Goal: Transaction & Acquisition: Purchase product/service

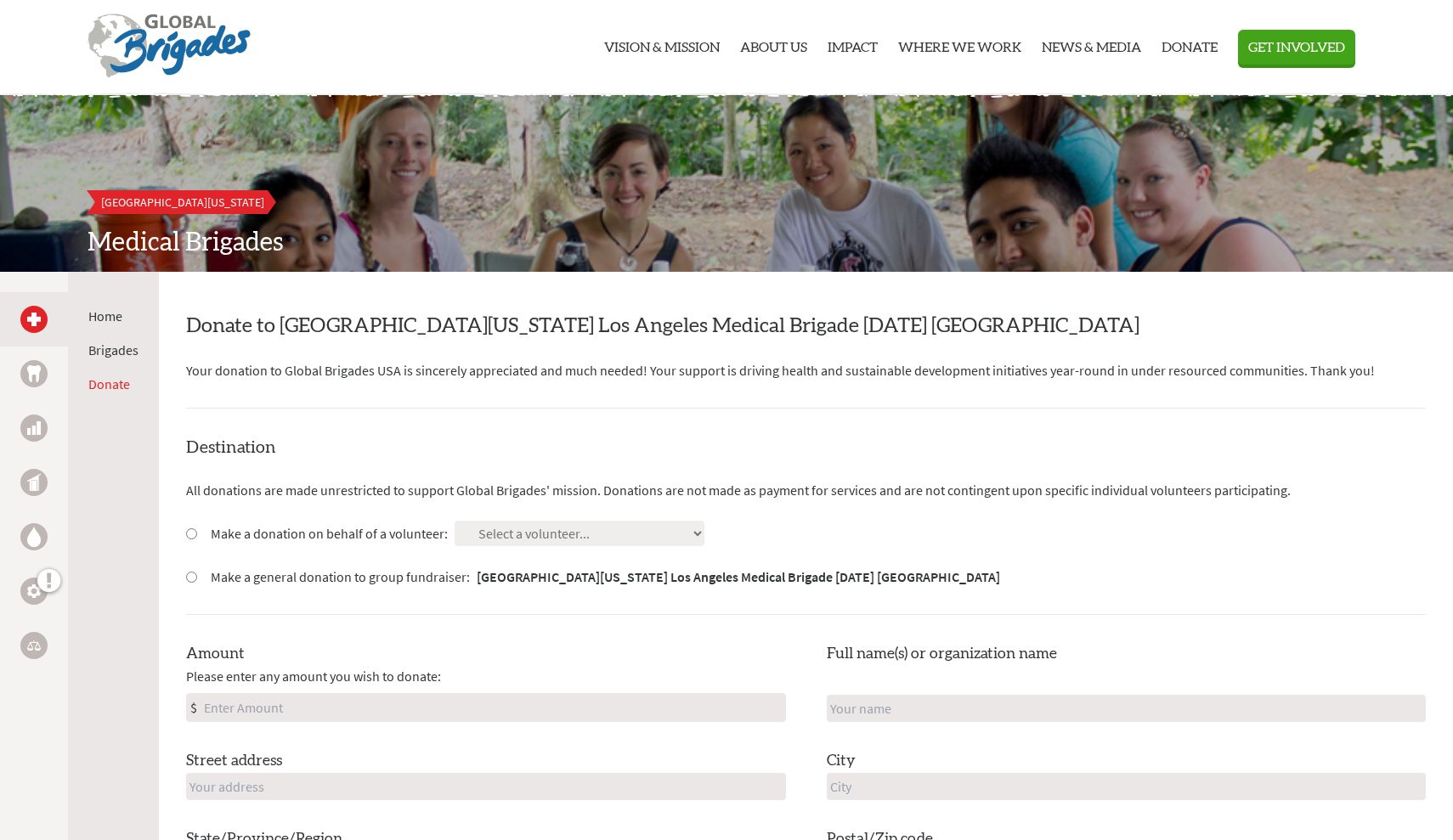
scroll to position [45, 0]
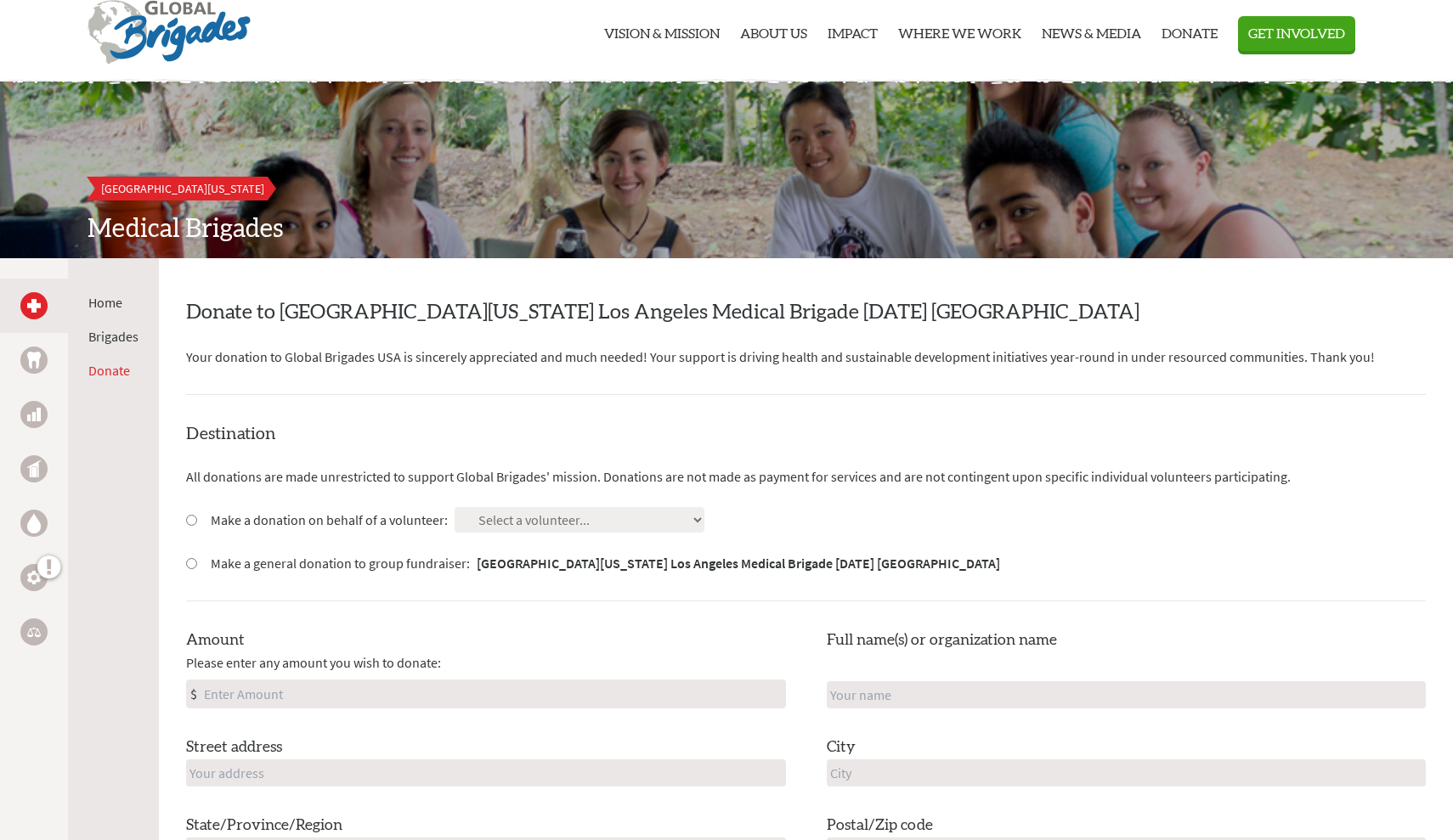
click at [190, 515] on input "Make a donation on behalf of a volunteer:" at bounding box center [191, 520] width 11 height 11
radio input "true"
select select "A3BB4406-7CAD-11F0-9E6E-42010A400005"
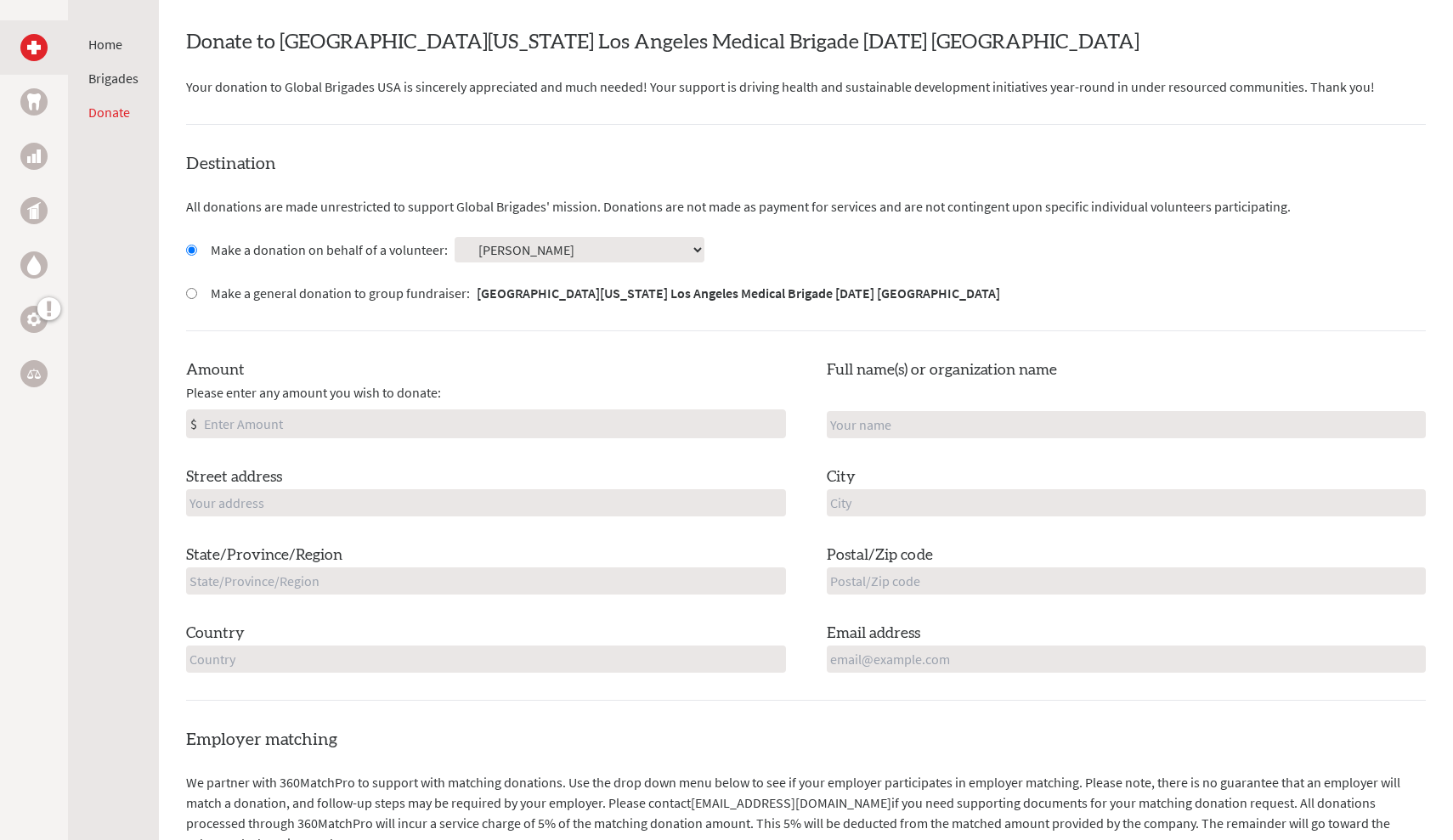
scroll to position [316, 0]
click at [449, 412] on input "Amount" at bounding box center [493, 423] width 584 height 28
type input "250"
type input "[PERSON_NAME]"
type input "1248 Poppy Court"
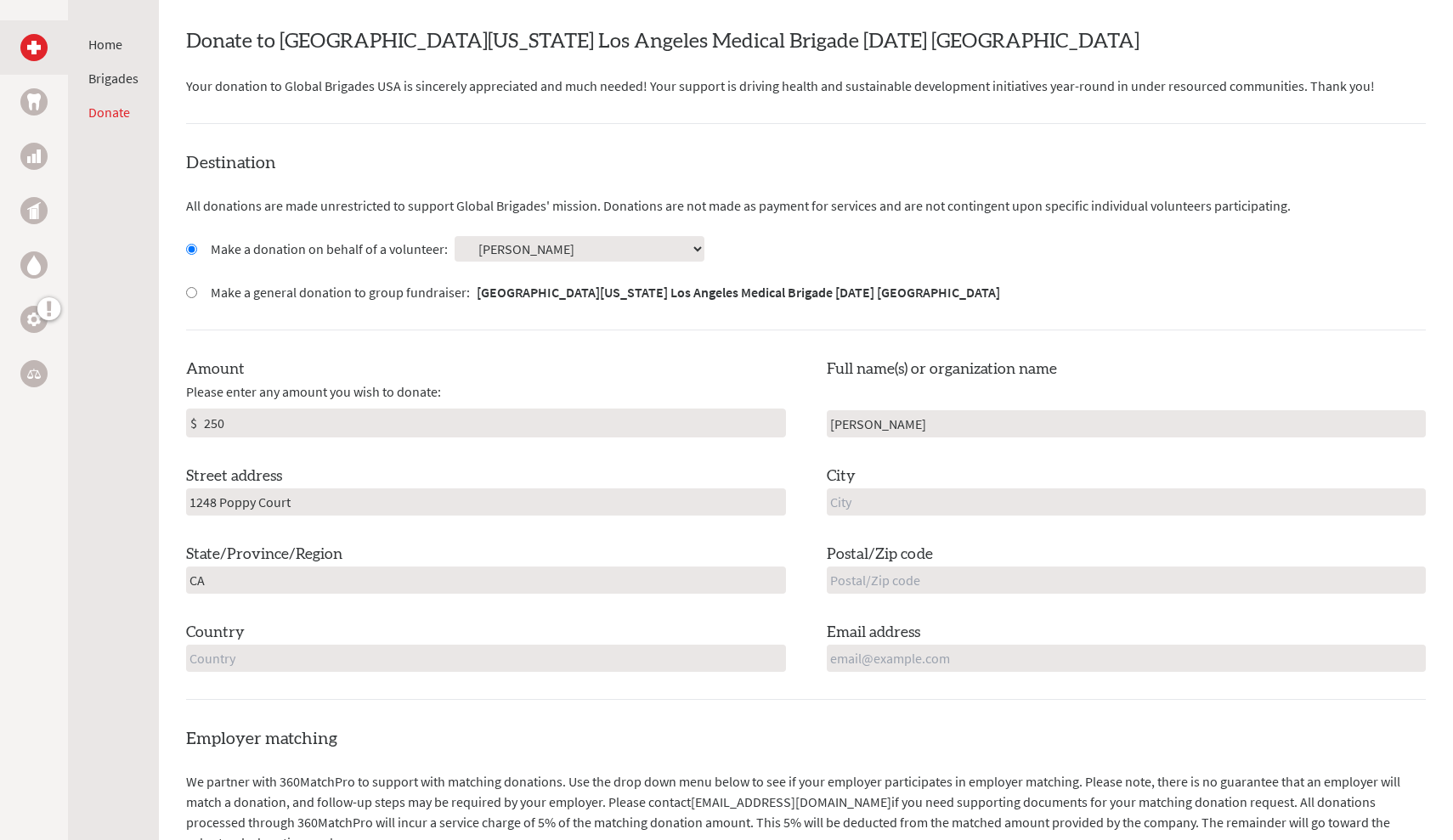
type input "CA"
type input "[GEOGRAPHIC_DATA]"
type input "90640"
type input "Montebello"
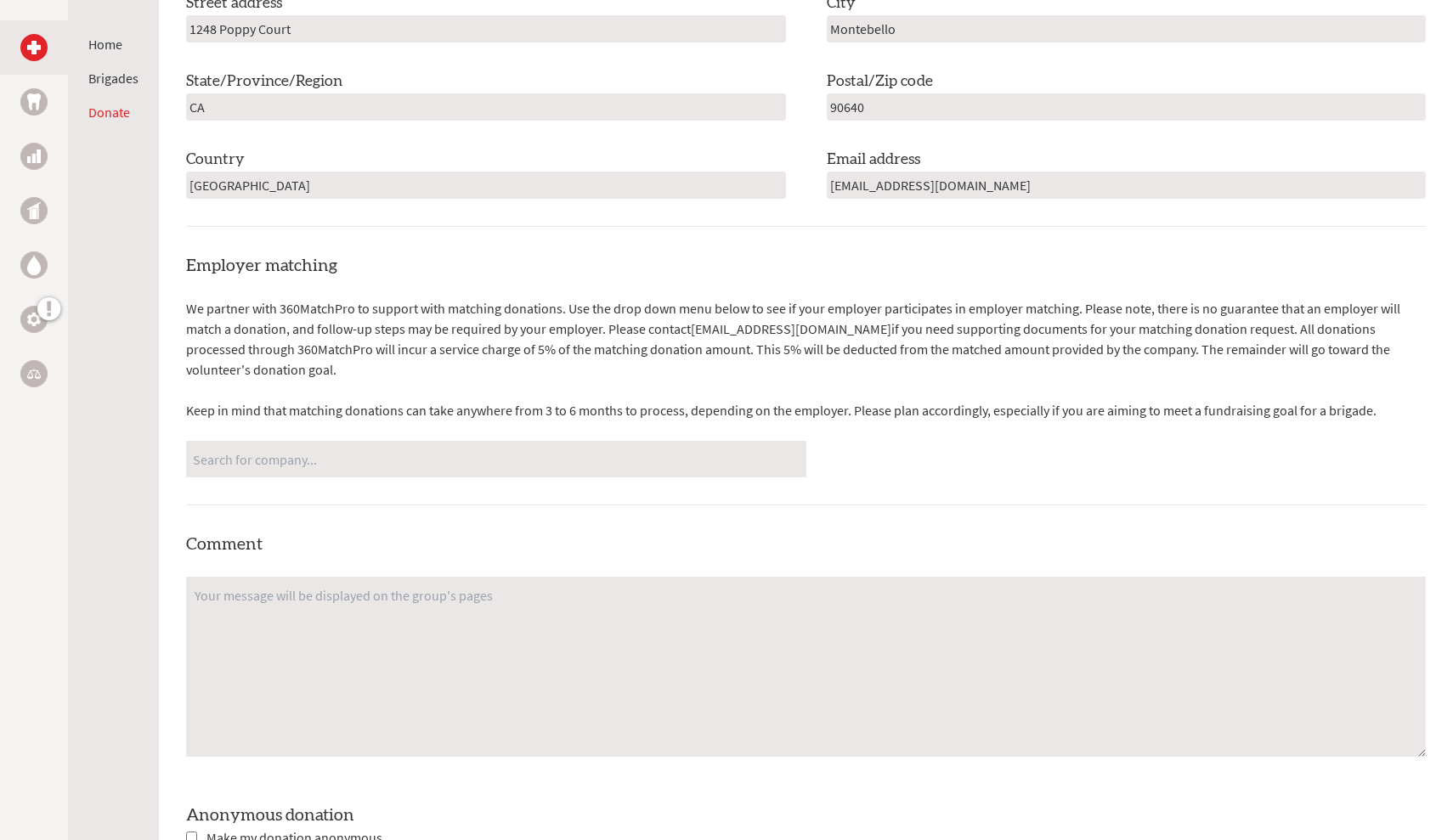
scroll to position [790, 0]
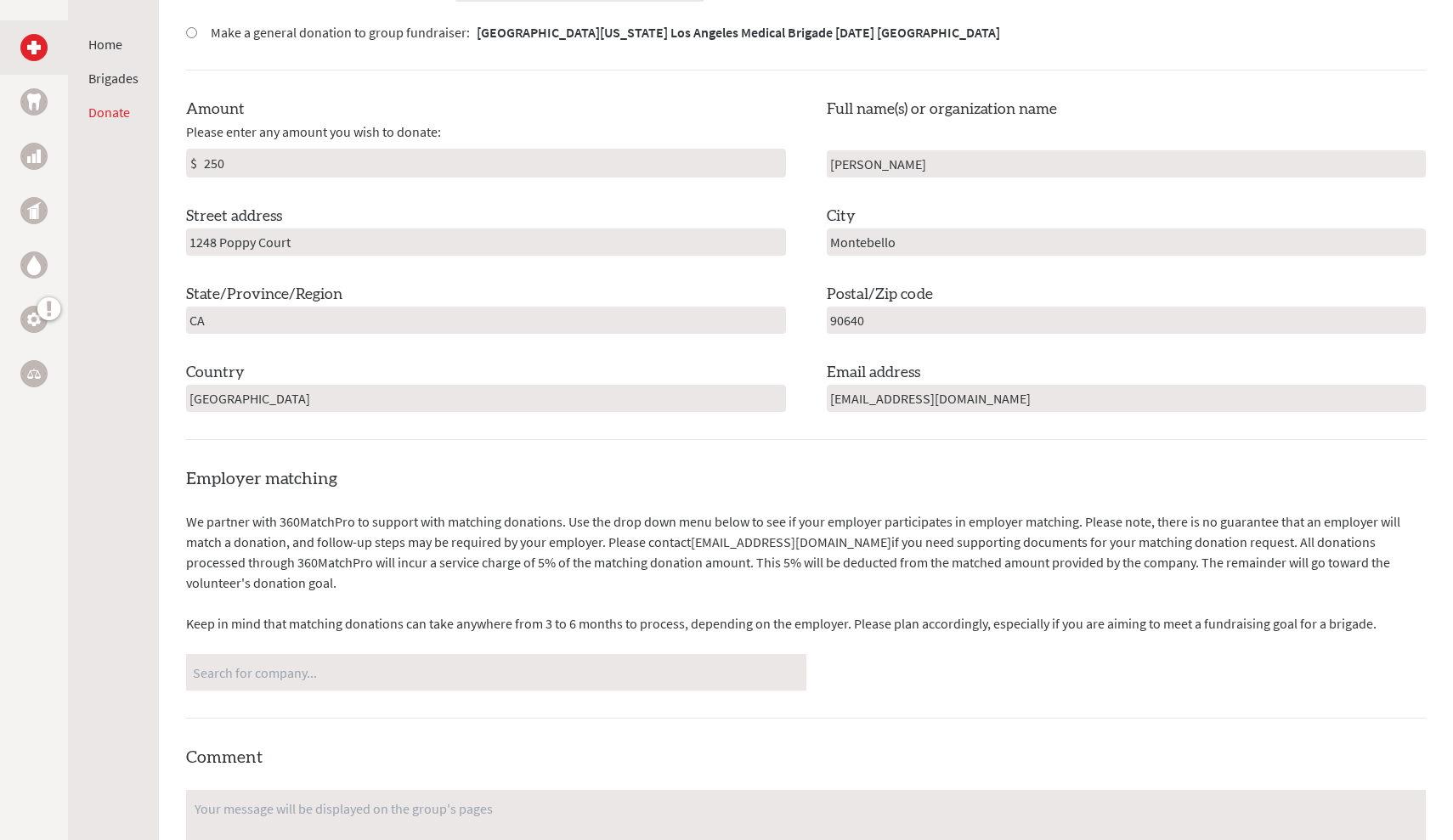
type input "[EMAIL_ADDRESS][DOMAIN_NAME]"
click at [695, 519] on p "We partner with 360MatchPro to support with matching donations. Use the drop do…" at bounding box center [806, 551] width 1239 height 82
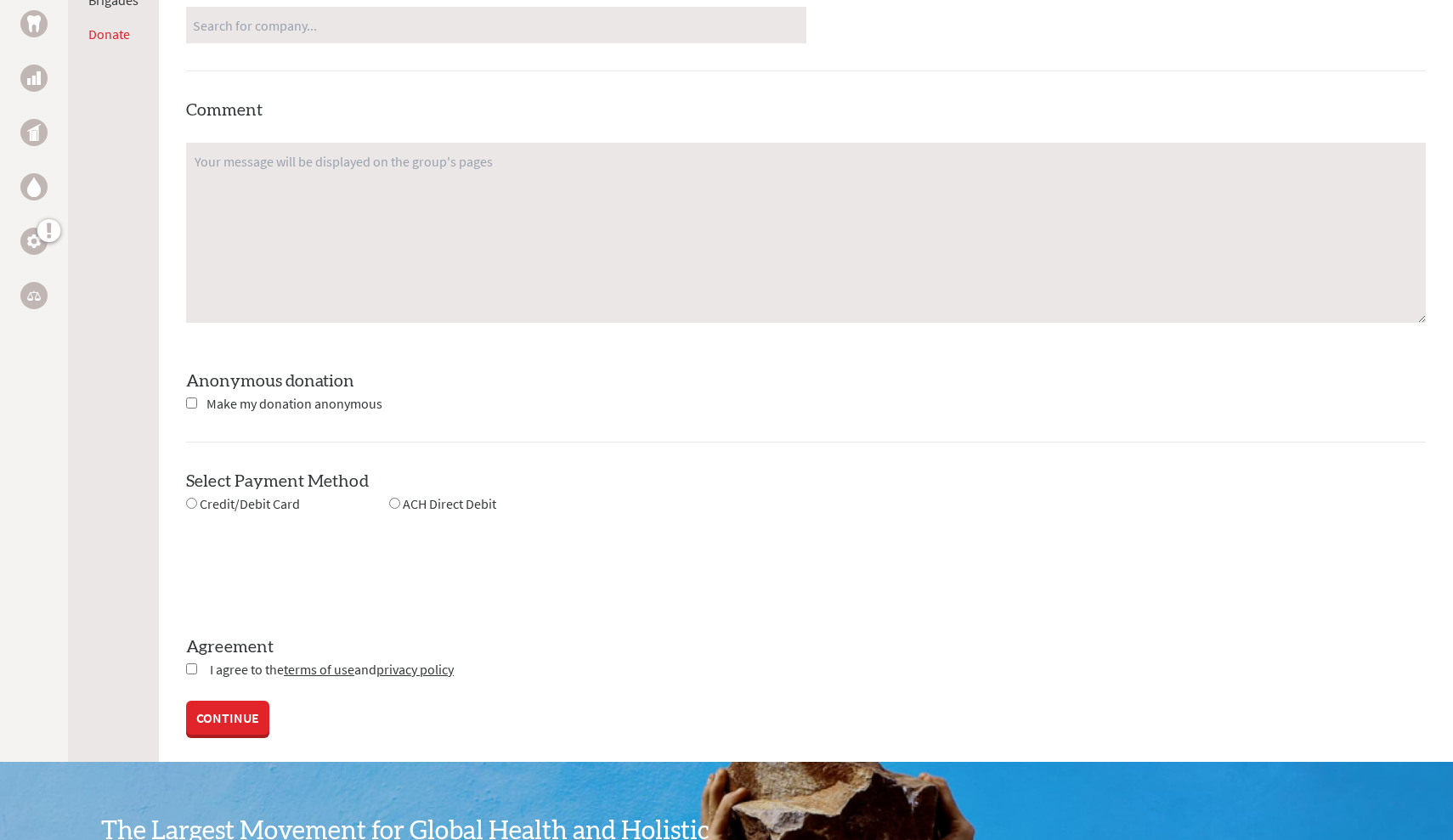
scroll to position [1223, 0]
click at [194, 501] on input "radio" at bounding box center [191, 502] width 11 height 11
radio input "true"
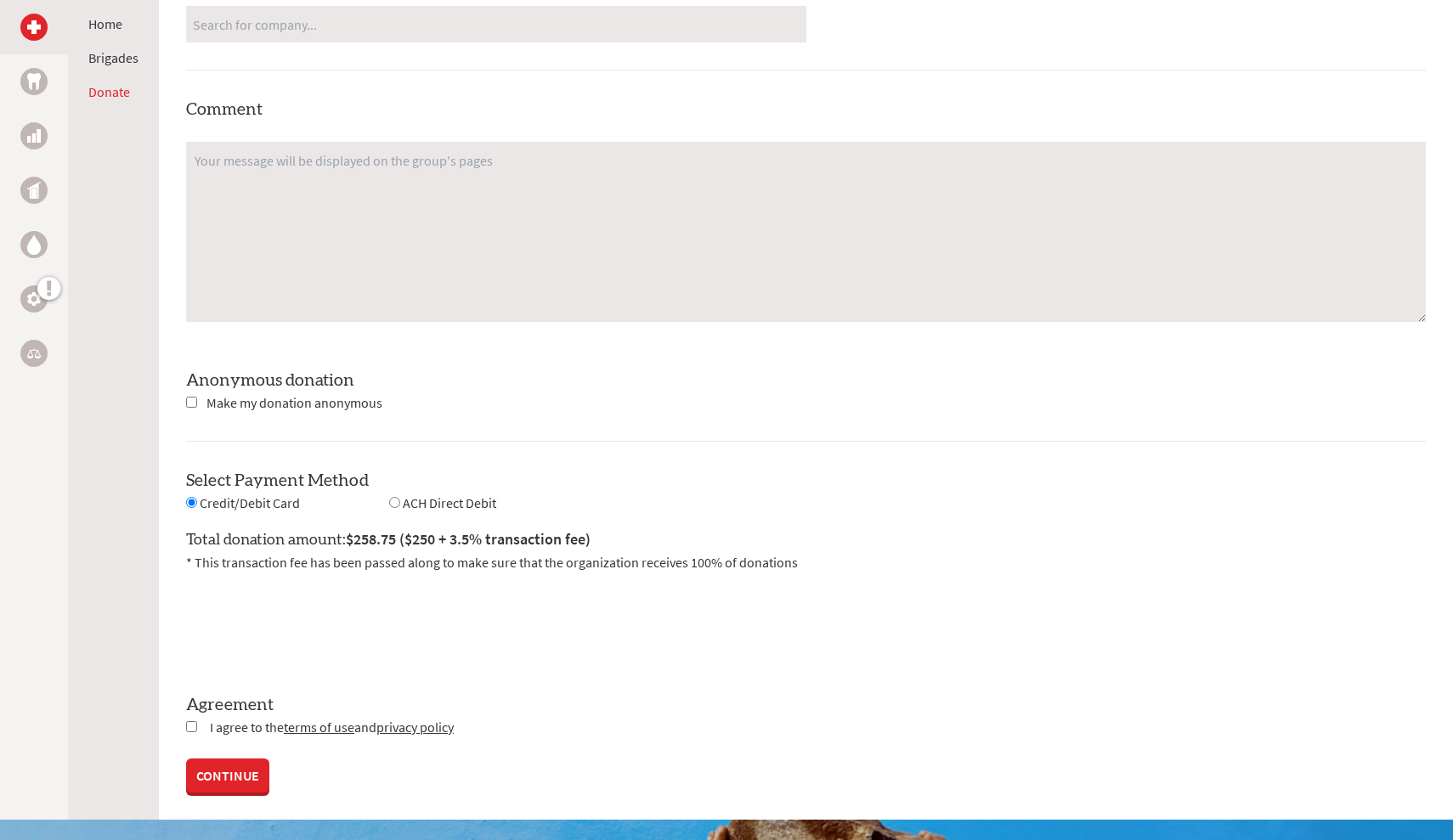
click at [194, 725] on input "checkbox" at bounding box center [191, 726] width 11 height 11
checkbox input "true"
click at [226, 766] on link "CONTINUE" at bounding box center [228, 776] width 84 height 34
